Goal: Navigation & Orientation: Find specific page/section

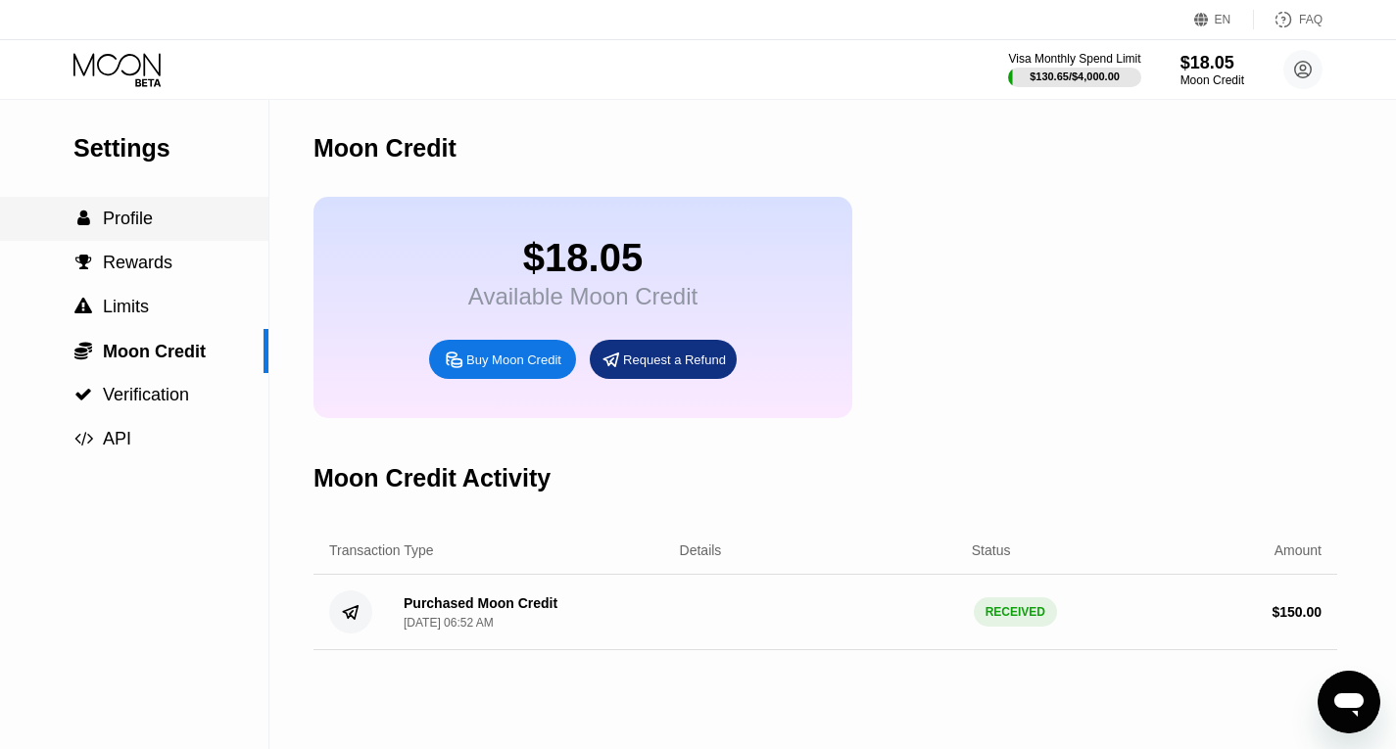
click at [140, 228] on span "Profile" at bounding box center [128, 219] width 50 height 20
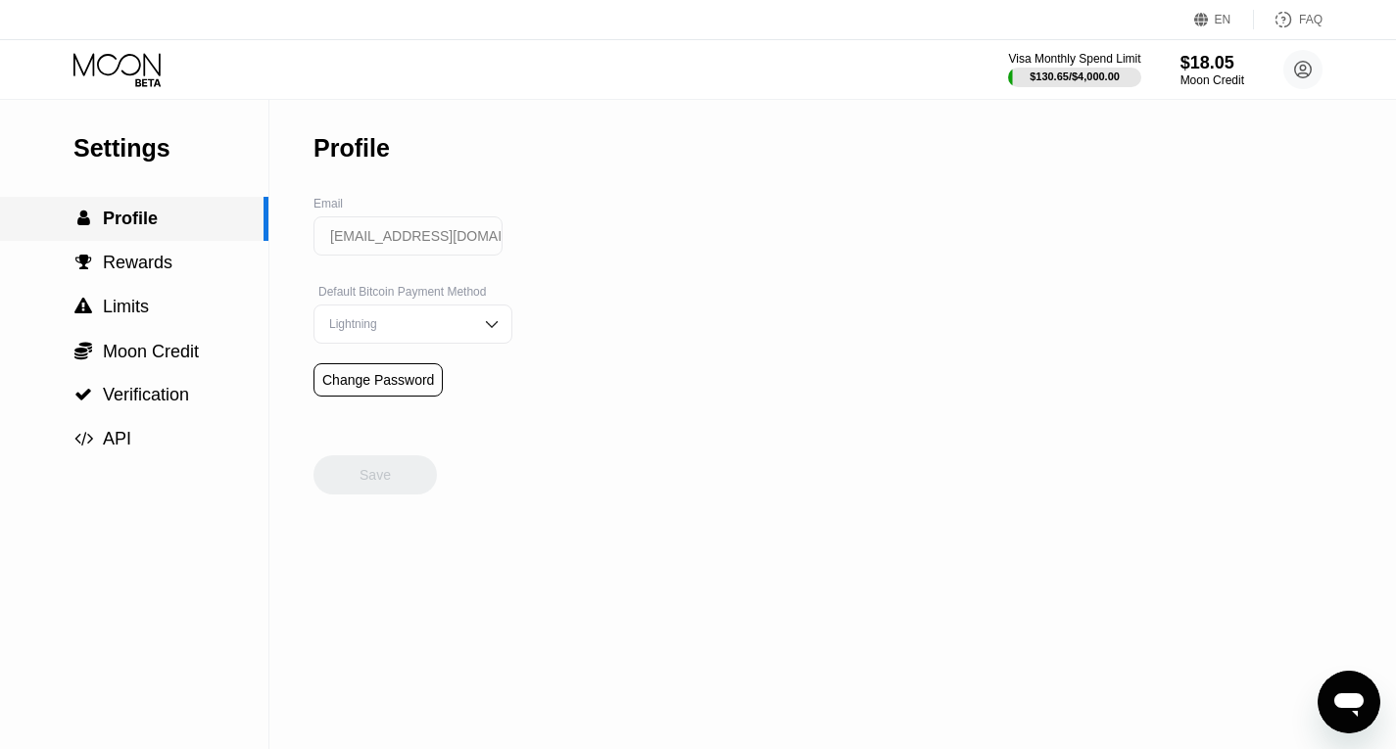
click at [140, 228] on span "Profile" at bounding box center [130, 219] width 55 height 20
click at [1308, 66] on circle at bounding box center [1302, 69] width 39 height 39
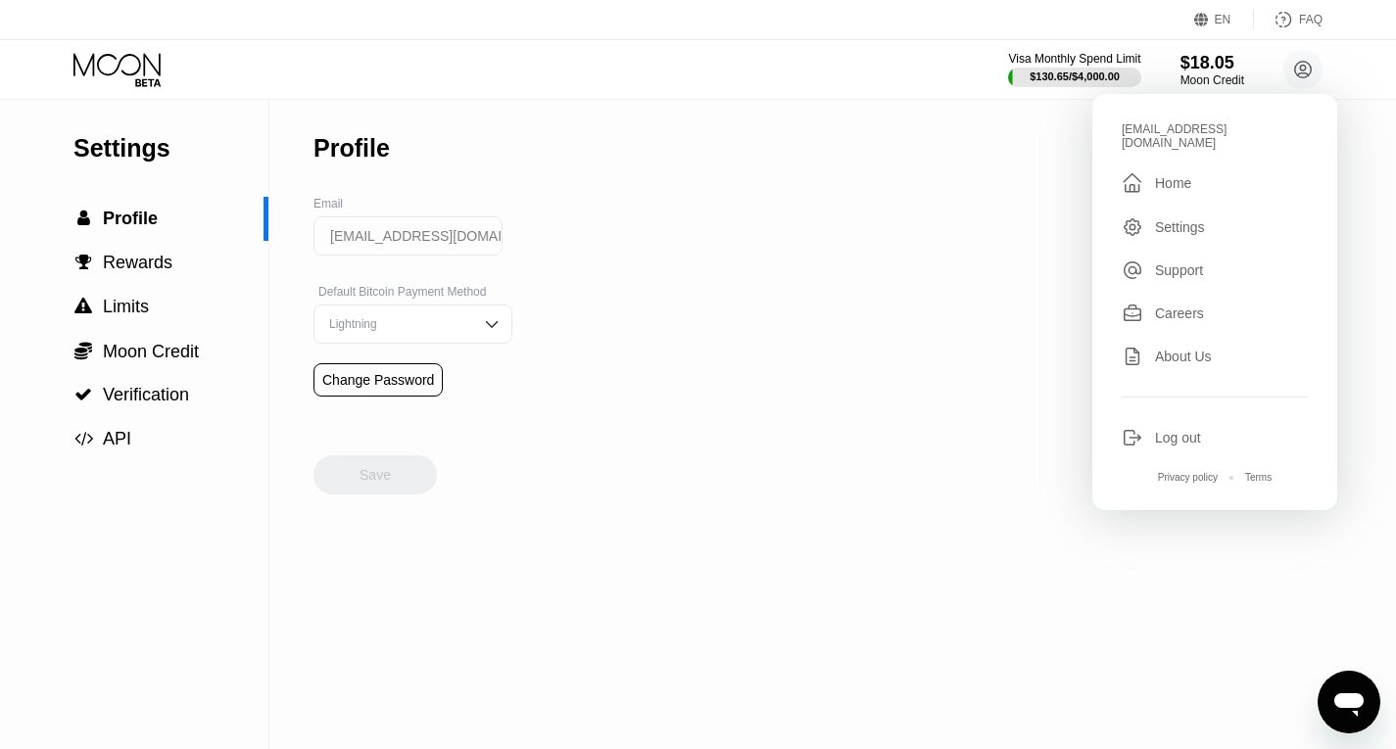
click at [891, 245] on div "Settings  Profile  Rewards  Limits  Moon Credit  Verification  API Profil…" at bounding box center [698, 425] width 1396 height 650
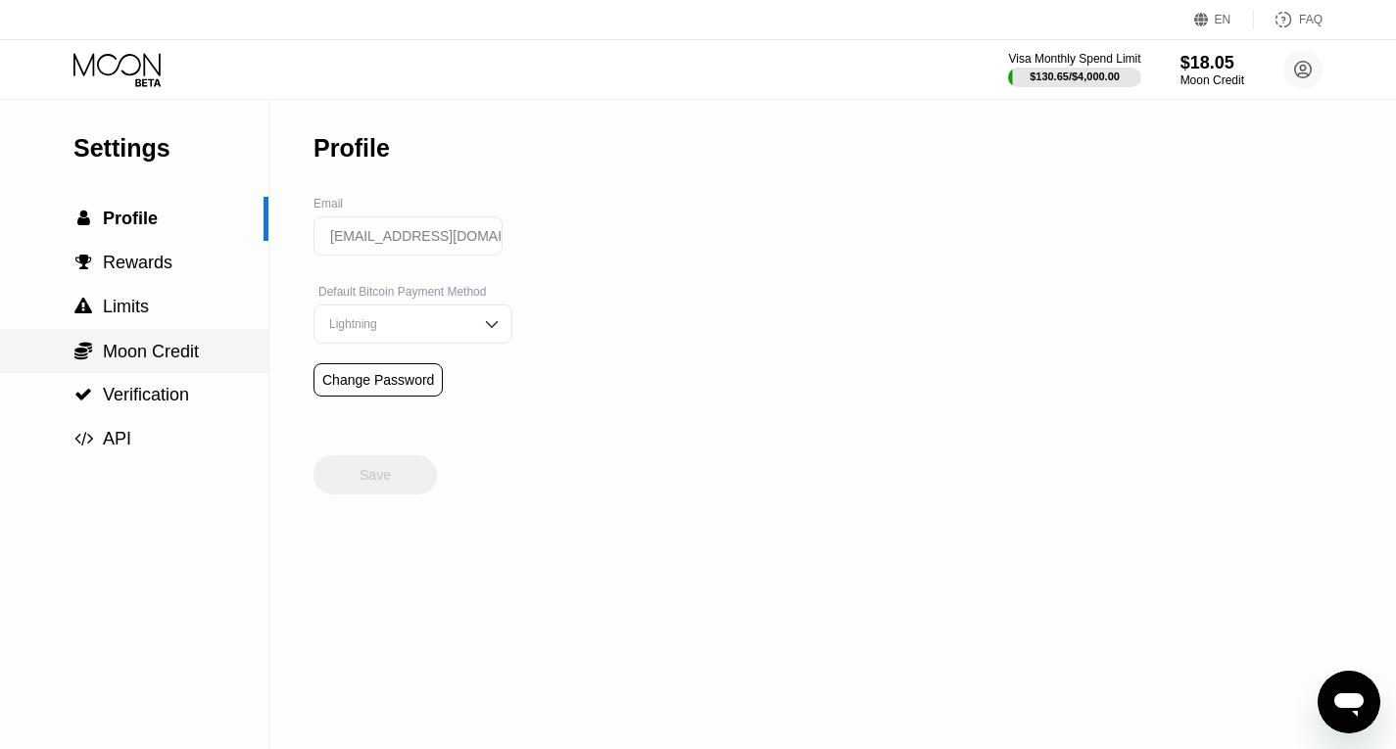
click at [164, 360] on span "Moon Credit" at bounding box center [151, 352] width 96 height 20
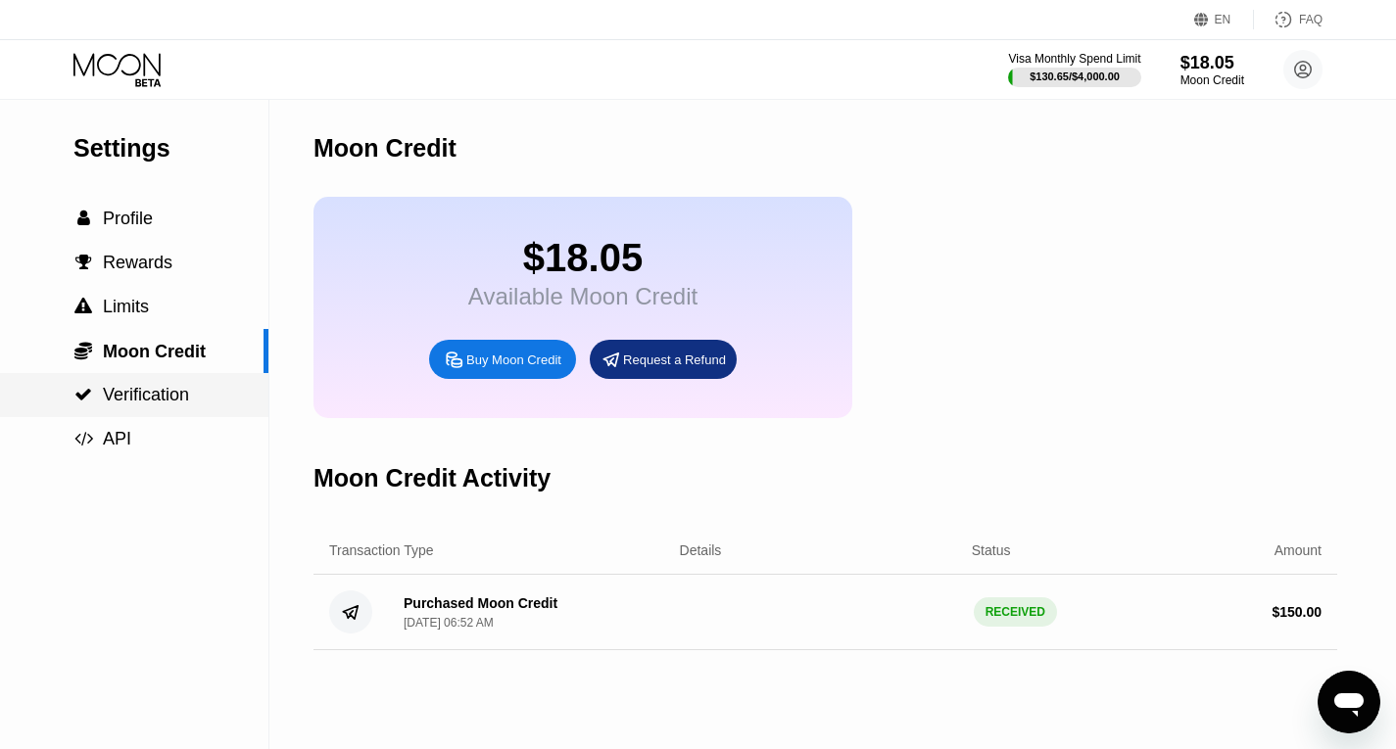
click at [172, 405] on span "Verification" at bounding box center [146, 395] width 86 height 20
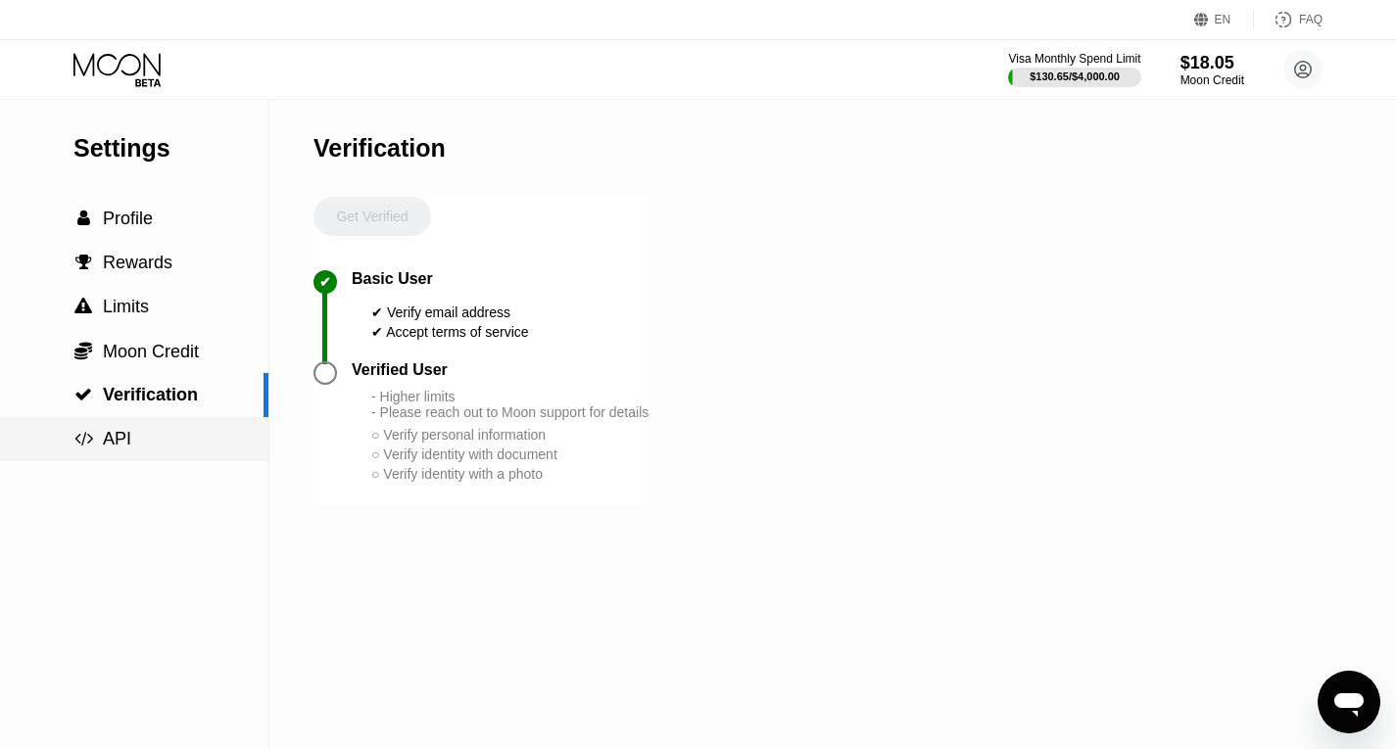
click at [144, 440] on div " API" at bounding box center [134, 439] width 268 height 21
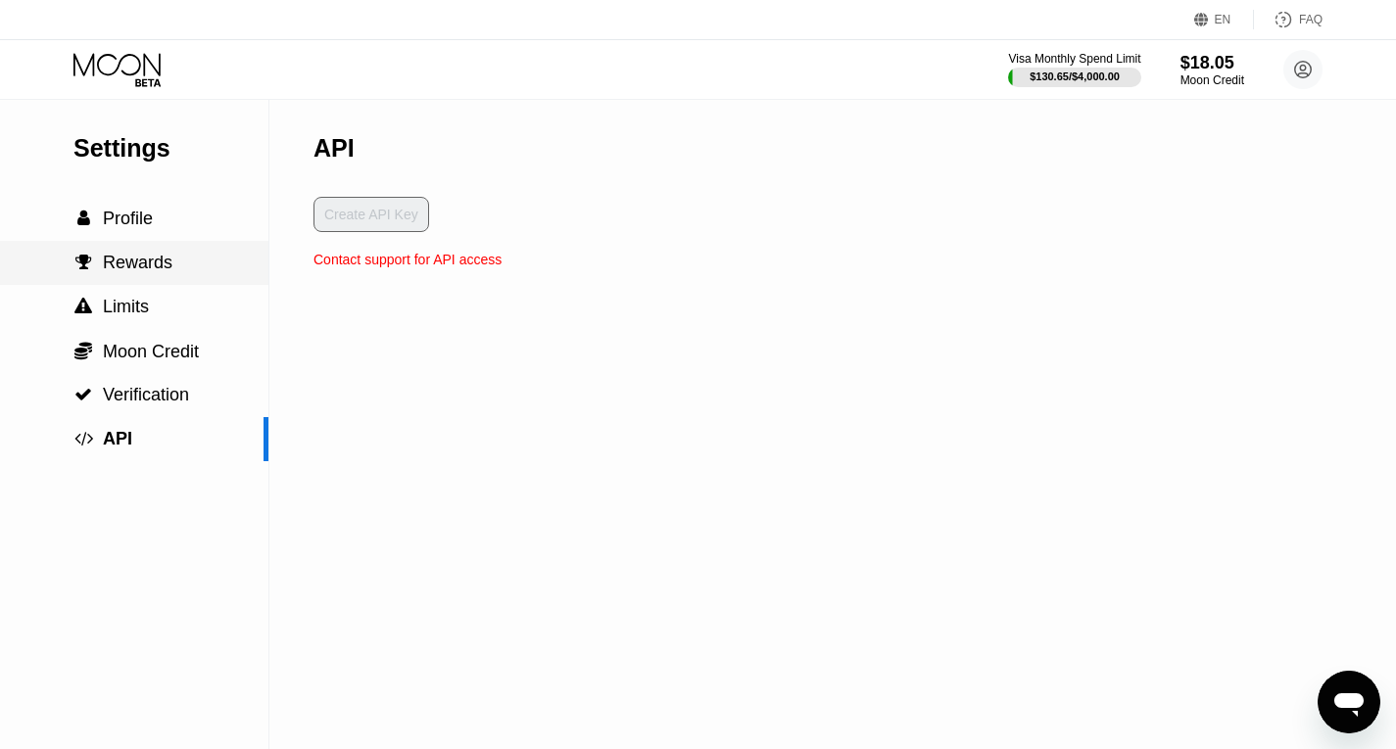
click at [162, 254] on div " Rewards" at bounding box center [134, 263] width 268 height 44
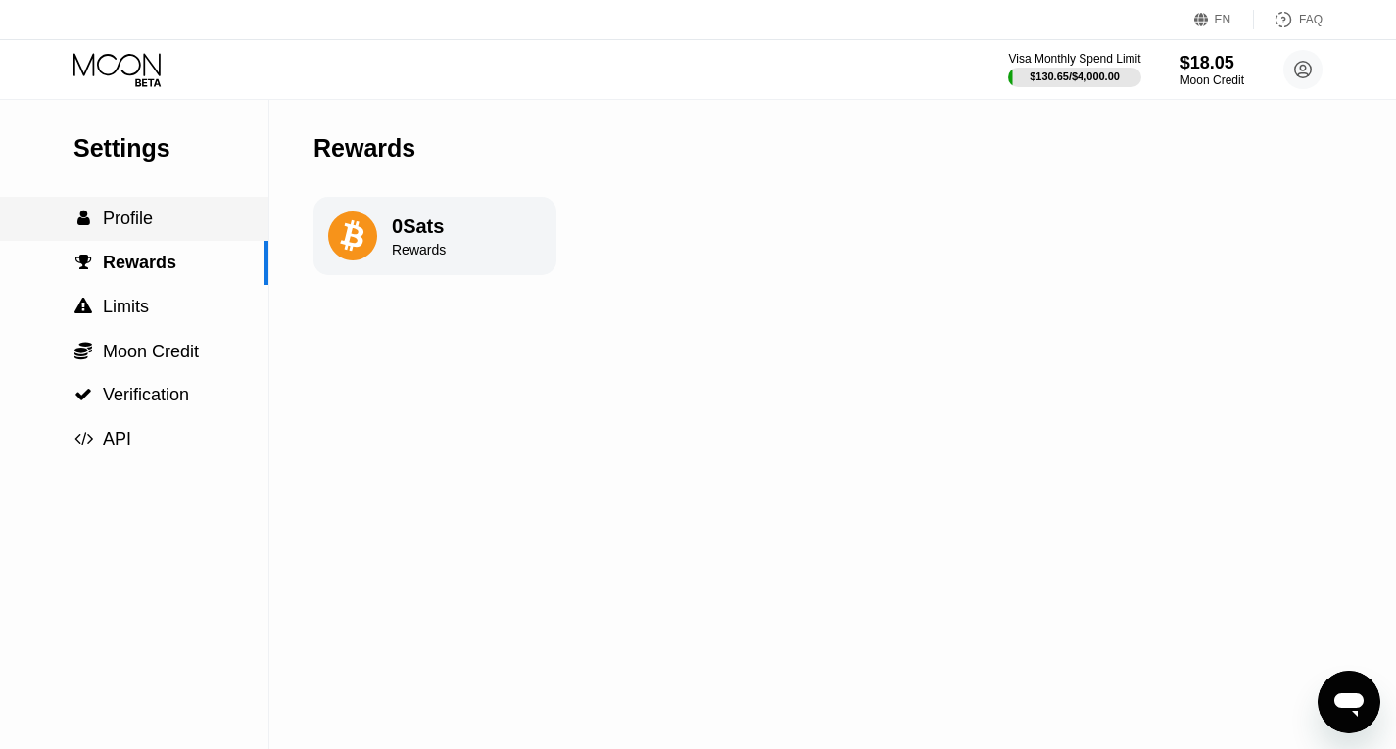
click at [141, 217] on span "Profile" at bounding box center [128, 219] width 50 height 20
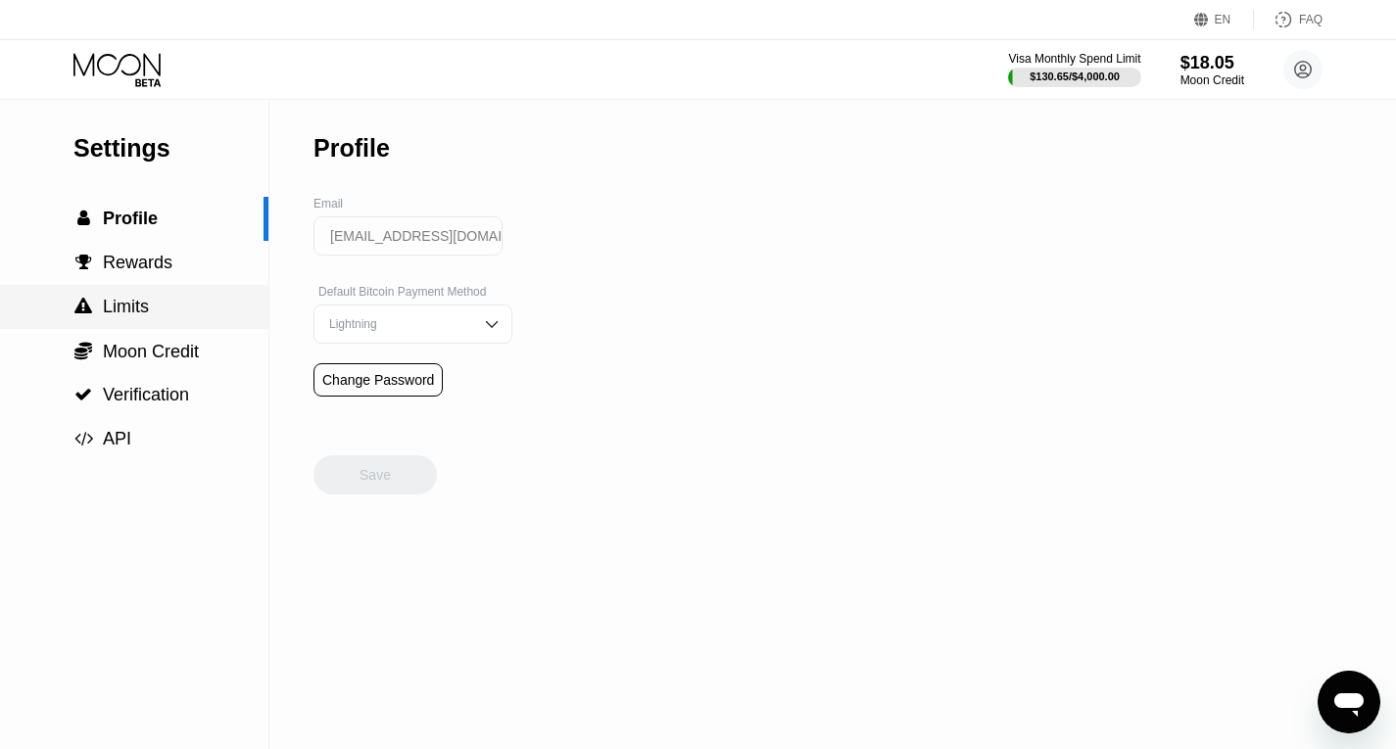
click at [134, 329] on div " Limits" at bounding box center [134, 307] width 268 height 44
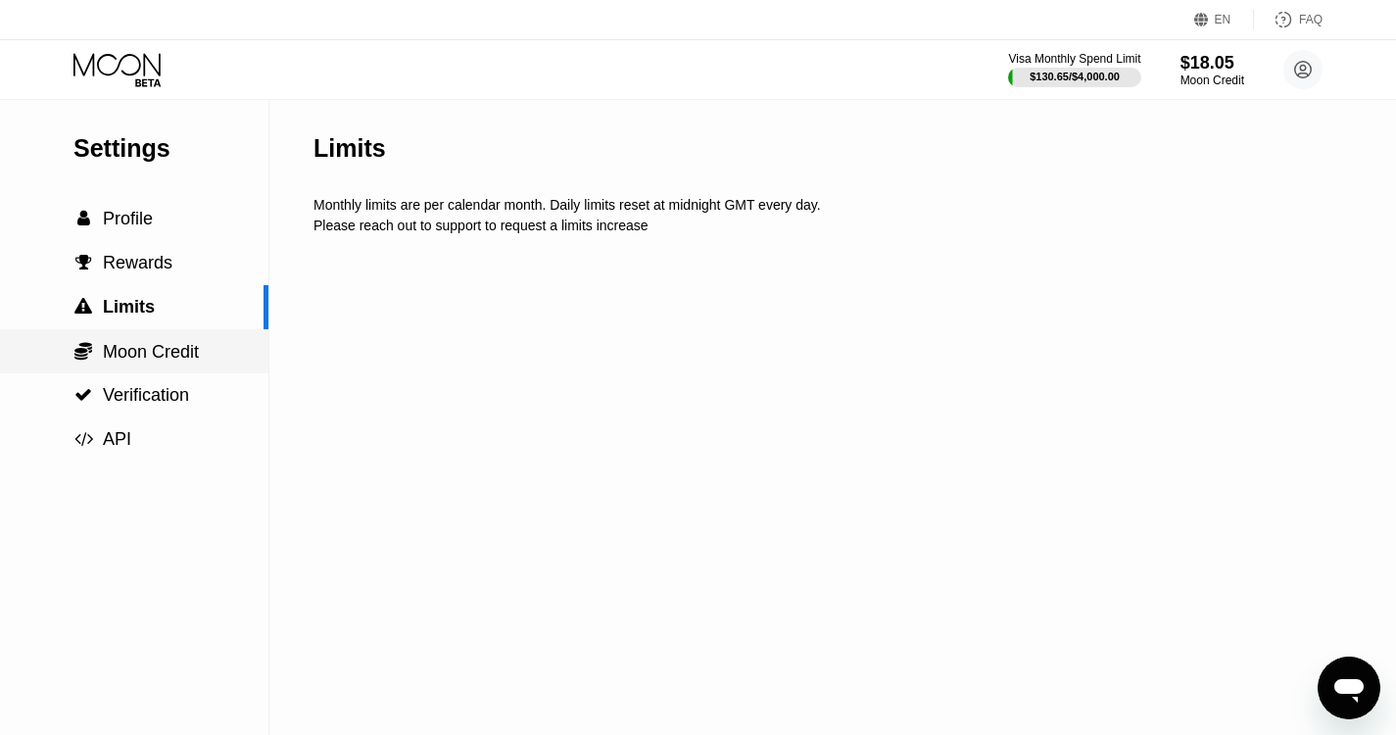
click at [143, 361] on span "Moon Credit" at bounding box center [151, 352] width 96 height 20
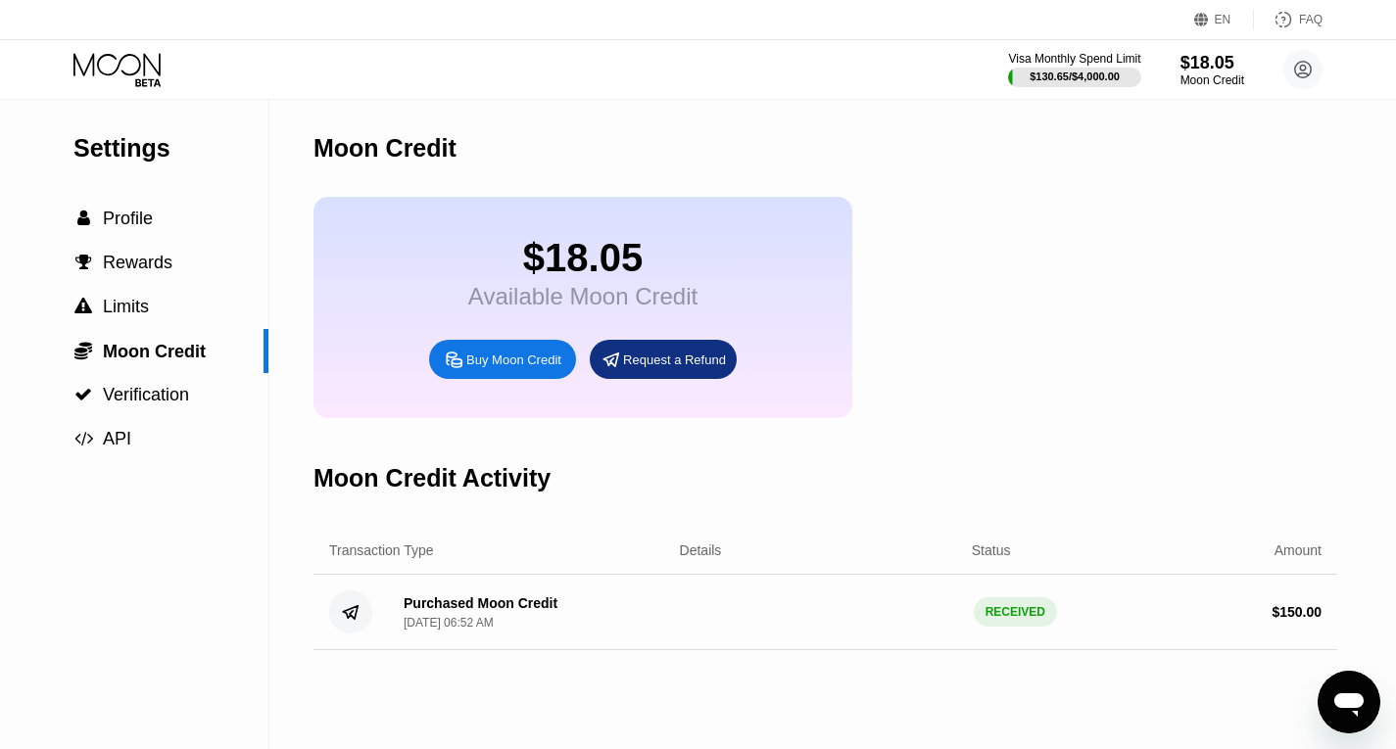
click at [675, 302] on div "Available Moon Credit" at bounding box center [582, 296] width 229 height 27
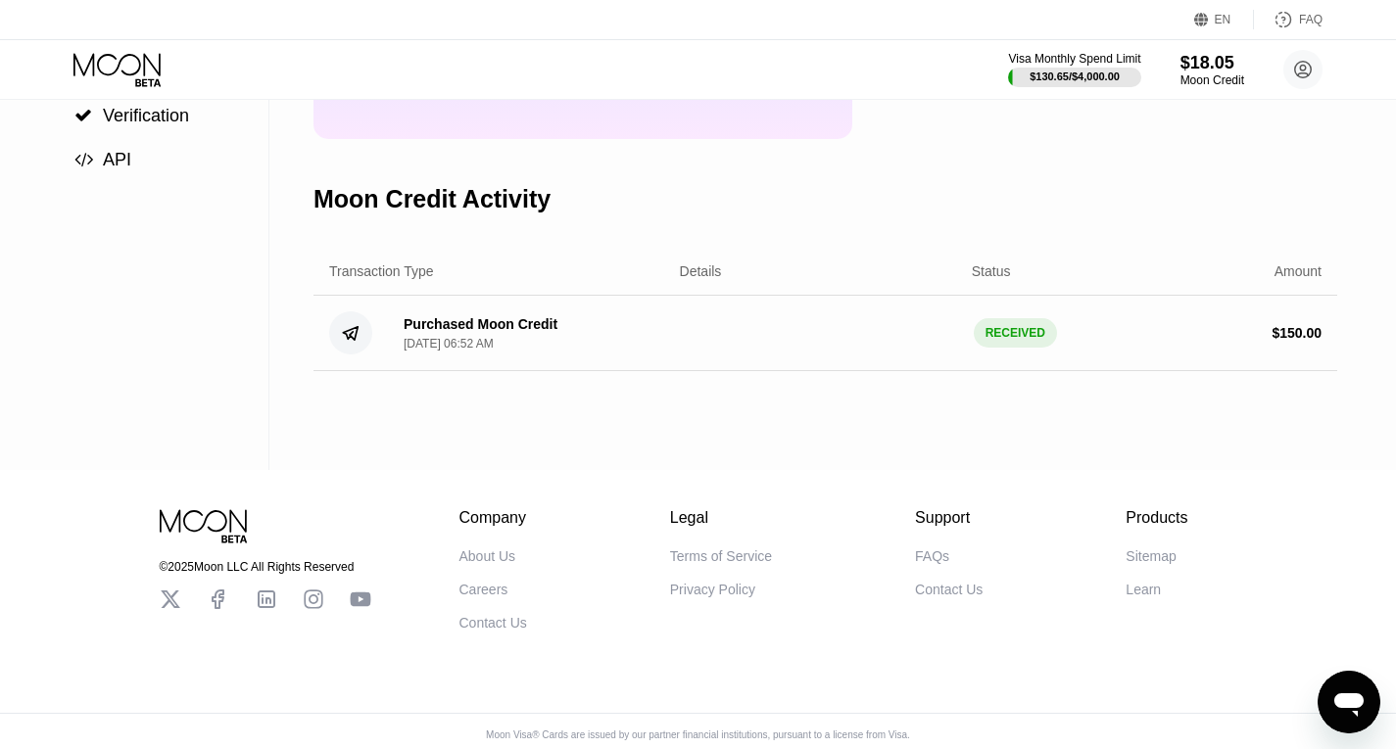
scroll to position [272, 0]
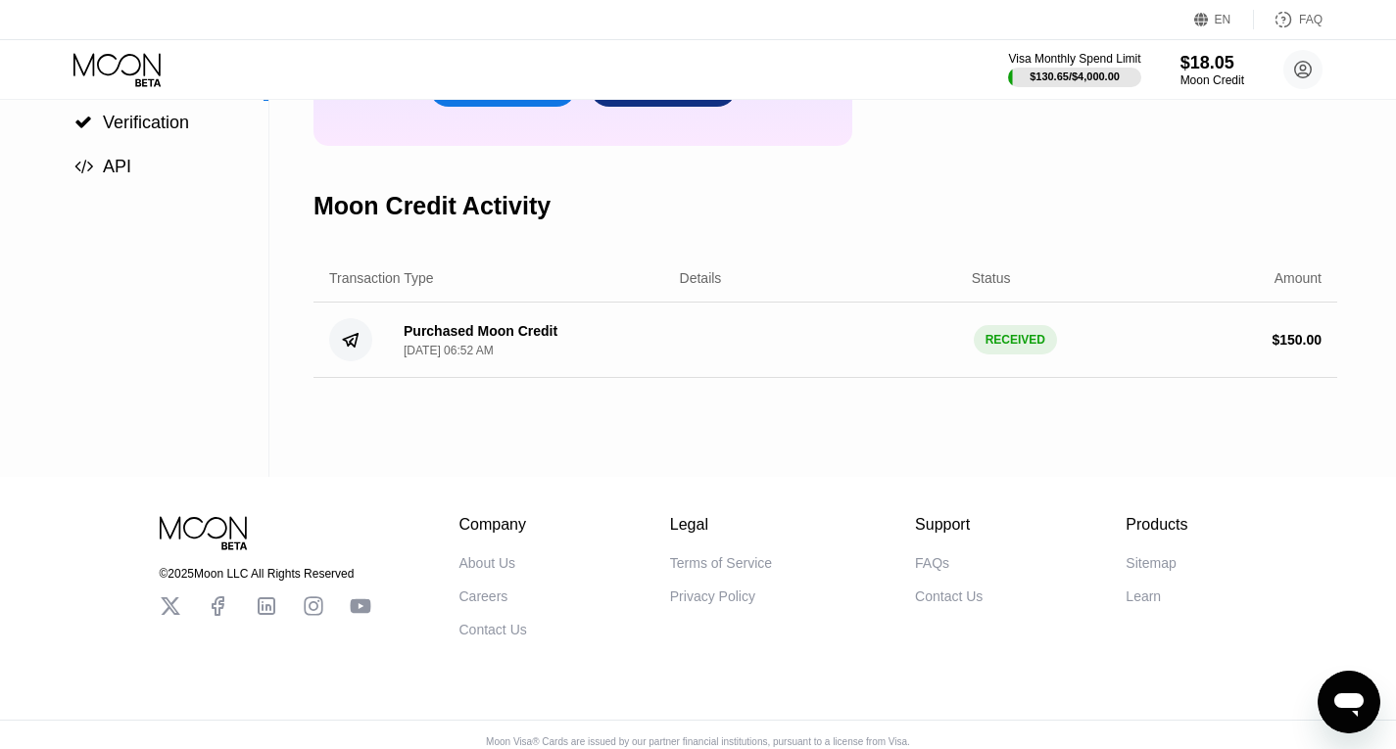
click at [1002, 355] on div "RECEIVED" at bounding box center [1015, 339] width 83 height 29
click at [550, 358] on div "Purchased Moon Credit [DATE] 06:52 AM" at bounding box center [526, 340] width 277 height 34
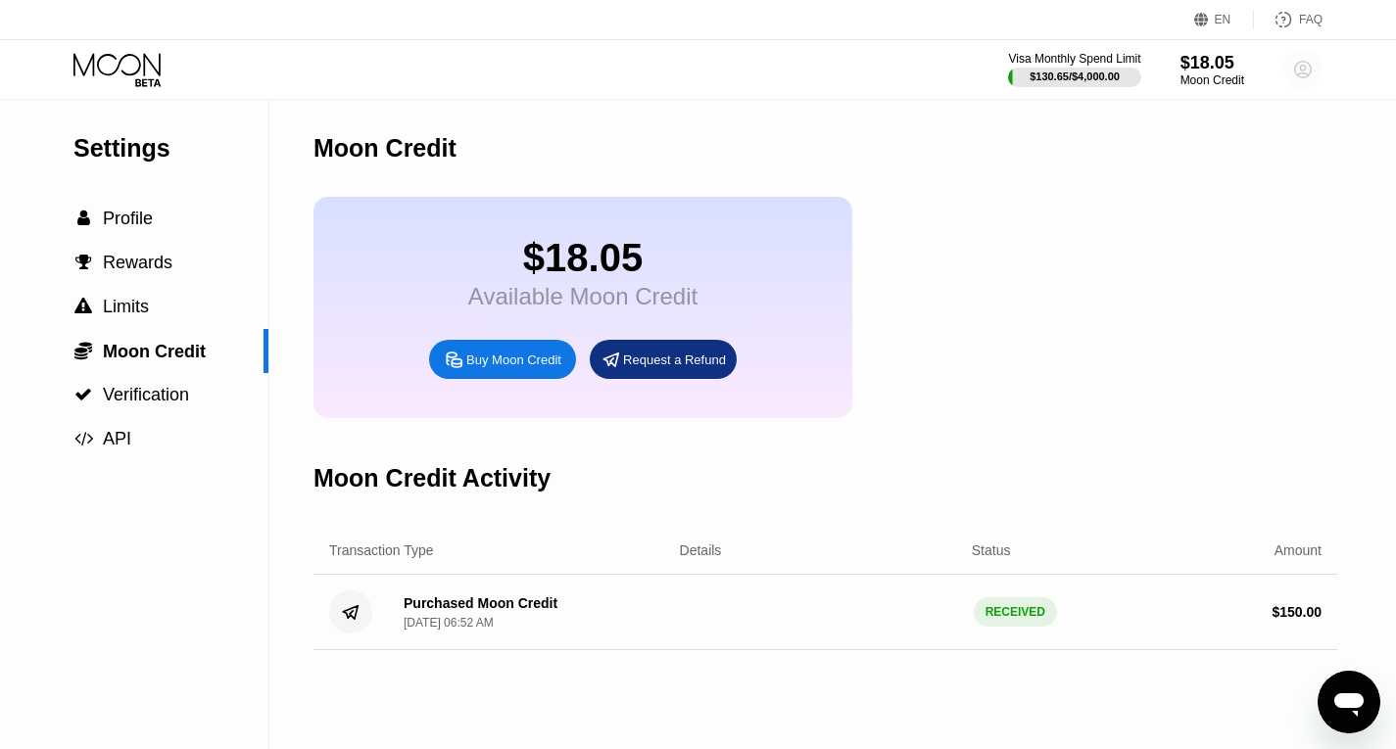
click at [1310, 66] on icon at bounding box center [1303, 70] width 17 height 17
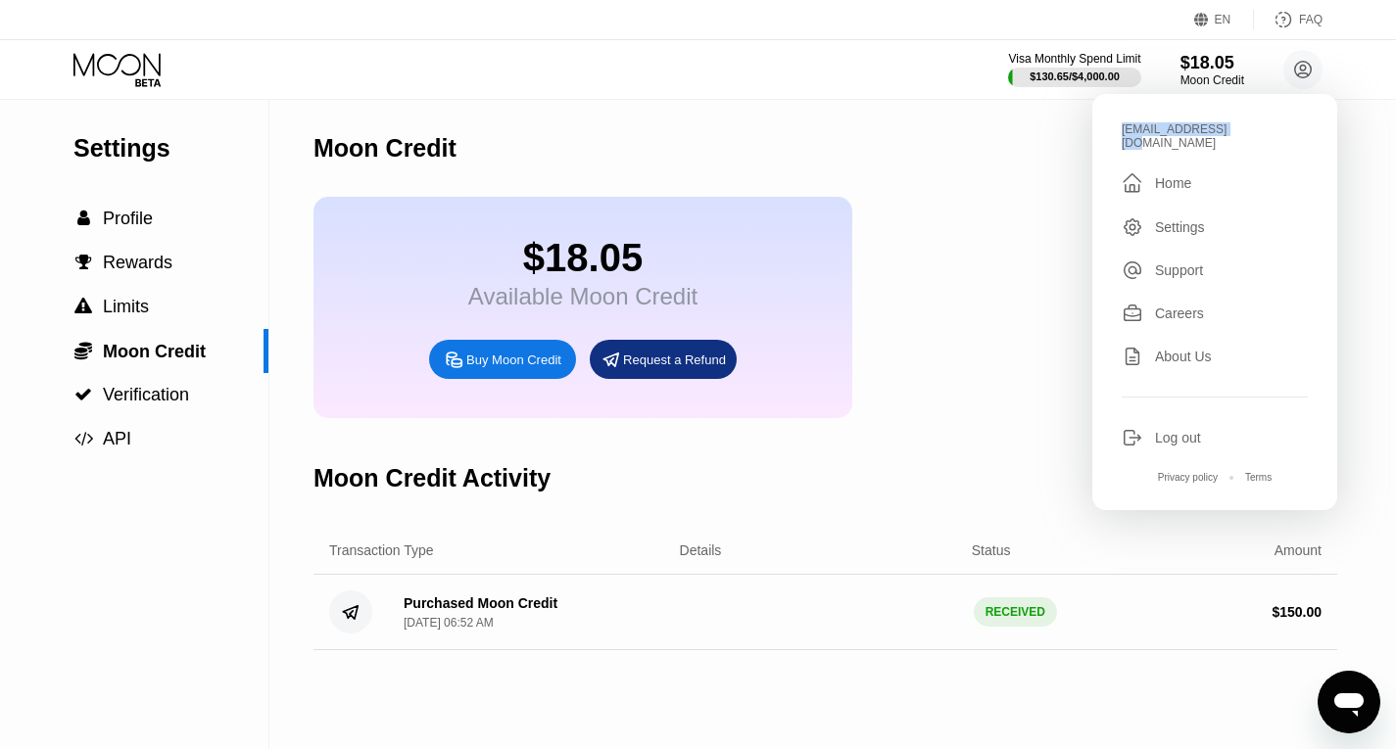
drag, startPoint x: 1243, startPoint y: 129, endPoint x: 1105, endPoint y: 124, distance: 138.2
click at [1105, 124] on div "[EMAIL_ADDRESS][DOMAIN_NAME]  Home Settings Support Careers About Us Log out P…" at bounding box center [1214, 302] width 245 height 416
copy div "[EMAIL_ADDRESS][DOMAIN_NAME]"
